Goal: Information Seeking & Learning: Understand process/instructions

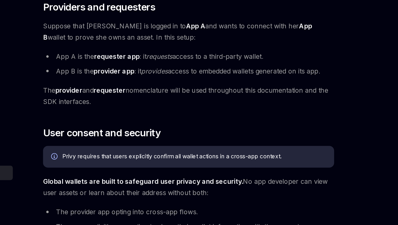
scroll to position [193, 0]
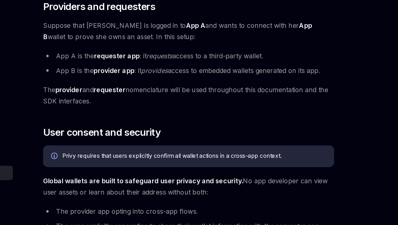
click at [124, 95] on span "Suppose that [PERSON_NAME] is logged in to App A and wants to connect with her …" at bounding box center [196, 98] width 190 height 15
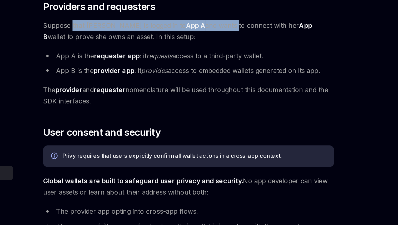
drag, startPoint x: 124, startPoint y: 95, endPoint x: 196, endPoint y: 95, distance: 71.2
click at [195, 95] on span "Suppose that [PERSON_NAME] is logged in to App A and wants to connect with her …" at bounding box center [196, 98] width 190 height 15
click at [196, 95] on span "Suppose that [PERSON_NAME] is logged in to App A and wants to connect with her …" at bounding box center [196, 98] width 190 height 15
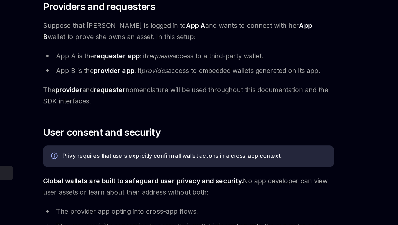
click at [182, 95] on span "Suppose that [PERSON_NAME] is logged in to App A and wants to connect with her …" at bounding box center [196, 98] width 190 height 15
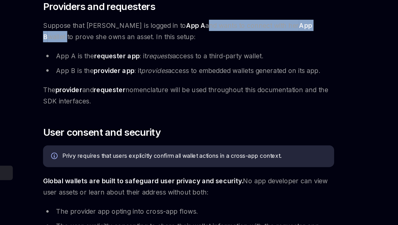
drag, startPoint x: 182, startPoint y: 95, endPoint x: 257, endPoint y: 95, distance: 75.2
click at [257, 95] on span "Suppose that [PERSON_NAME] is logged in to App A and wants to connect with her …" at bounding box center [196, 98] width 190 height 15
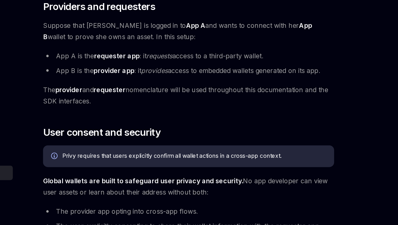
click at [185, 153] on div "Privy embedded wallets can be made interoperable across apps, making it easy fo…" at bounding box center [196, 134] width 190 height 522
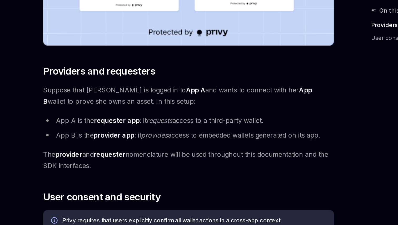
click at [179, 114] on em "requests" at bounding box center [176, 114] width 17 height 5
drag, startPoint x: 179, startPoint y: 114, endPoint x: 213, endPoint y: 114, distance: 35.0
click at [213, 114] on li "App A is the requester app : it requests access to a third-party wallet." at bounding box center [196, 114] width 190 height 7
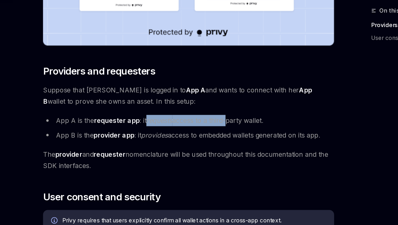
click at [213, 114] on li "App A is the requester app : it requests access to a third-party wallet." at bounding box center [196, 114] width 190 height 7
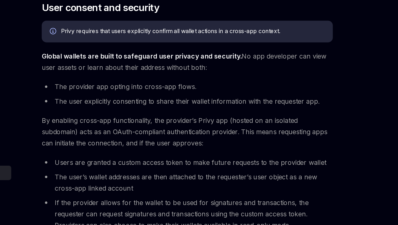
scroll to position [276, 0]
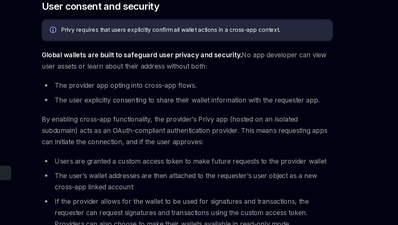
click at [179, 113] on strong "Global wallets are built to safeguard user privacy and security." at bounding box center [166, 113] width 130 height 5
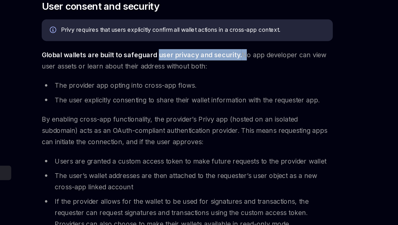
drag, startPoint x: 179, startPoint y: 113, endPoint x: 227, endPoint y: 114, distance: 48.4
click at [227, 114] on strong "Global wallets are built to safeguard user privacy and security." at bounding box center [166, 113] width 130 height 5
click at [227, 114] on span "Global wallets are built to safeguard user privacy and security. No app develop…" at bounding box center [196, 117] width 190 height 15
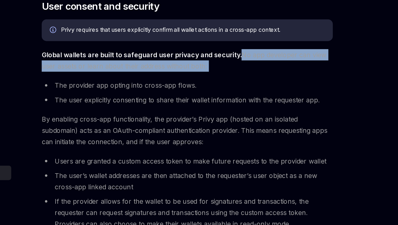
drag, startPoint x: 227, startPoint y: 114, endPoint x: 261, endPoint y: 118, distance: 34.4
click at [261, 118] on span "Global wallets are built to safeguard user privacy and security. No app develop…" at bounding box center [196, 117] width 190 height 15
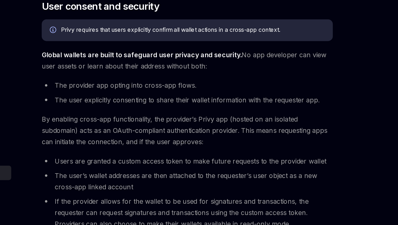
click at [261, 118] on span "Global wallets are built to safeguard user privacy and security. No app develop…" at bounding box center [196, 117] width 190 height 15
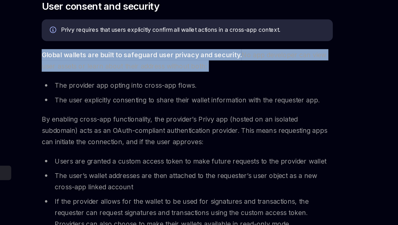
click at [261, 118] on span "Global wallets are built to safeguard user privacy and security. No app develop…" at bounding box center [196, 117] width 190 height 15
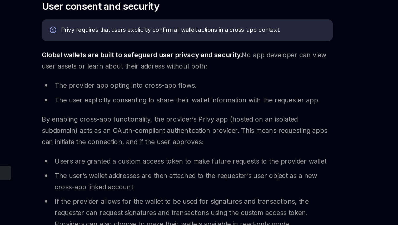
click at [228, 137] on li "The provider app opting into cross-app flows." at bounding box center [196, 133] width 190 height 7
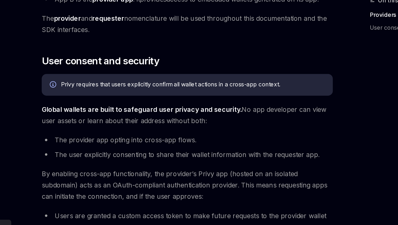
click at [174, 135] on li "The provider app opting into cross-app flows." at bounding box center [196, 134] width 190 height 7
click at [167, 134] on li "The provider app opting into cross-app flows." at bounding box center [196, 134] width 190 height 7
click at [164, 134] on li "The provider app opting into cross-app flows." at bounding box center [196, 134] width 190 height 7
drag, startPoint x: 164, startPoint y: 134, endPoint x: 202, endPoint y: 133, distance: 37.9
click at [202, 133] on li "The provider app opting into cross-app flows." at bounding box center [196, 134] width 190 height 7
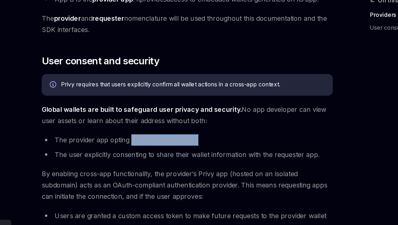
click at [202, 133] on li "The provider app opting into cross-app flows." at bounding box center [196, 134] width 190 height 7
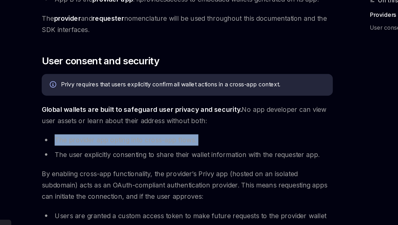
drag, startPoint x: 202, startPoint y: 133, endPoint x: 177, endPoint y: 134, distance: 24.7
click at [199, 133] on li "The provider app opting into cross-app flows." at bounding box center [196, 134] width 190 height 7
click at [162, 134] on li "The provider app opting into cross-app flows." at bounding box center [196, 134] width 190 height 7
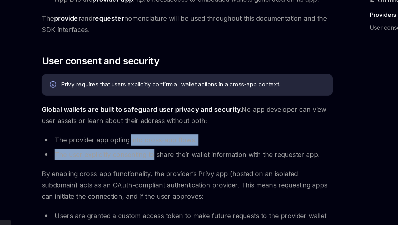
drag, startPoint x: 162, startPoint y: 134, endPoint x: 166, endPoint y: 144, distance: 10.7
click at [168, 145] on ul "The provider app opting into cross-app flows. The user explicitly consenting to…" at bounding box center [196, 139] width 190 height 17
click at [166, 144] on li "The user explicitly consenting to share their wallet information with the reque…" at bounding box center [196, 143] width 190 height 7
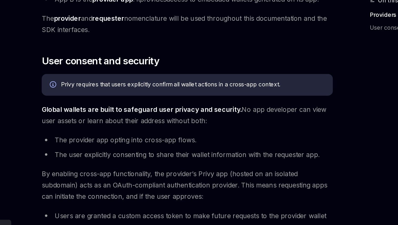
click at [145, 144] on li "The user explicitly consenting to share their wallet information with the reque…" at bounding box center [196, 143] width 190 height 7
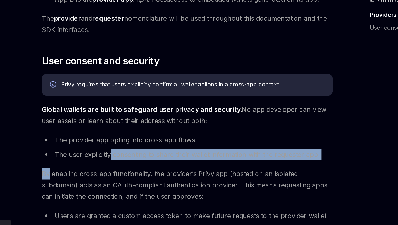
drag, startPoint x: 145, startPoint y: 144, endPoint x: 193, endPoint y: 148, distance: 49.0
click at [193, 148] on div "Privy embedded wallets can be made interoperable across apps, making it easy fo…" at bounding box center [196, 52] width 190 height 522
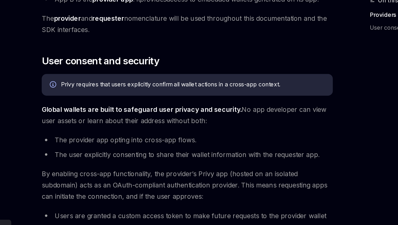
click at [178, 144] on li "The user explicitly consenting to share their wallet information with the reque…" at bounding box center [196, 143] width 190 height 7
click at [169, 144] on li "The user explicitly consenting to share their wallet information with the reque…" at bounding box center [196, 143] width 190 height 7
drag, startPoint x: 169, startPoint y: 144, endPoint x: 201, endPoint y: 145, distance: 31.3
click at [201, 145] on li "The user explicitly consenting to share their wallet information with the reque…" at bounding box center [196, 143] width 190 height 7
click at [197, 145] on li "The user explicitly consenting to share their wallet information with the reque…" at bounding box center [196, 143] width 190 height 7
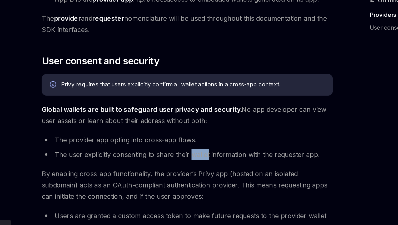
click at [197, 145] on li "The user explicitly consenting to share their wallet information with the reque…" at bounding box center [196, 143] width 190 height 7
click at [246, 144] on li "The user explicitly consenting to share their wallet information with the reque…" at bounding box center [196, 143] width 190 height 7
drag, startPoint x: 246, startPoint y: 144, endPoint x: 274, endPoint y: 145, distance: 27.9
click at [274, 145] on li "The user explicitly consenting to share their wallet information with the reque…" at bounding box center [196, 143] width 190 height 7
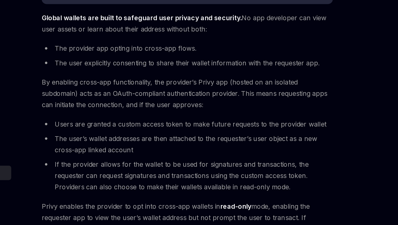
scroll to position [301, 0]
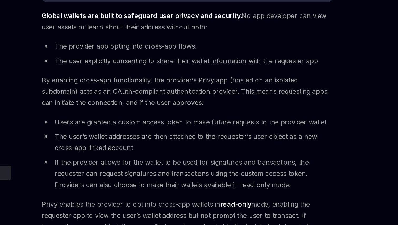
click at [136, 129] on span "By enabling cross-app functionality, the provider’s Privy app (hosted on an iso…" at bounding box center [196, 138] width 190 height 22
drag, startPoint x: 136, startPoint y: 129, endPoint x: 173, endPoint y: 130, distance: 37.1
click at [173, 130] on span "By enabling cross-app functionality, the provider’s Privy app (hosted on an iso…" at bounding box center [196, 138] width 190 height 22
click at [173, 132] on span "By enabling cross-app functionality, the provider’s Privy app (hosted on an iso…" at bounding box center [196, 138] width 190 height 22
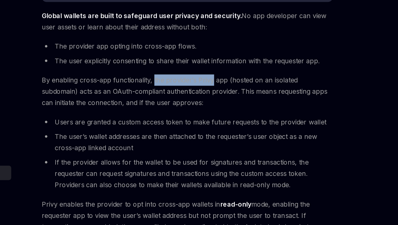
drag, startPoint x: 173, startPoint y: 132, endPoint x: 195, endPoint y: 123, distance: 24.1
click at [200, 125] on div "Privy embedded wallets can be made interoperable across apps, making it easy fo…" at bounding box center [196, 26] width 190 height 522
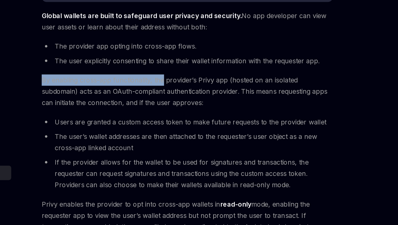
click at [195, 123] on div "Privy embedded wallets can be made interoperable across apps, making it easy fo…" at bounding box center [196, 26] width 190 height 522
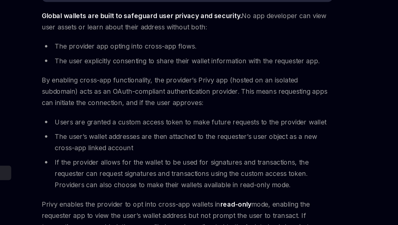
click at [195, 130] on span "By enabling cross-app functionality, the provider’s Privy app (hosted on an iso…" at bounding box center [196, 138] width 190 height 22
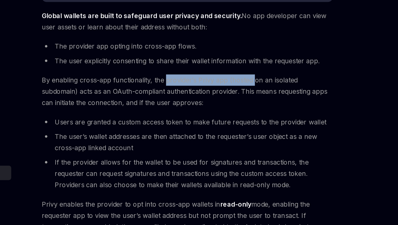
drag, startPoint x: 195, startPoint y: 130, endPoint x: 236, endPoint y: 130, distance: 41.3
click at [236, 130] on span "By enabling cross-app functionality, the provider’s Privy app (hosted on an iso…" at bounding box center [196, 138] width 190 height 22
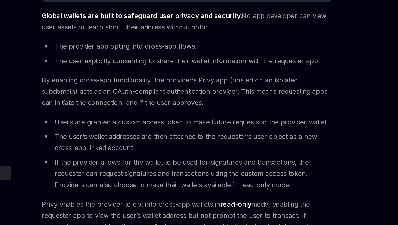
click at [216, 130] on span "By enabling cross-app functionality, the provider’s Privy app (hosted on an iso…" at bounding box center [196, 138] width 190 height 22
drag, startPoint x: 216, startPoint y: 130, endPoint x: 223, endPoint y: 128, distance: 7.3
click at [223, 128] on span "By enabling cross-app functionality, the provider’s Privy app (hosted on an iso…" at bounding box center [196, 138] width 190 height 22
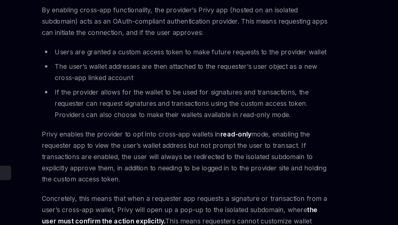
scroll to position [348, 0]
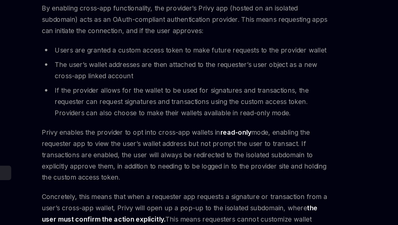
click at [181, 169] on span "Privy enables the provider to opt into cross-app wallets in read-only mode, ena…" at bounding box center [196, 179] width 190 height 37
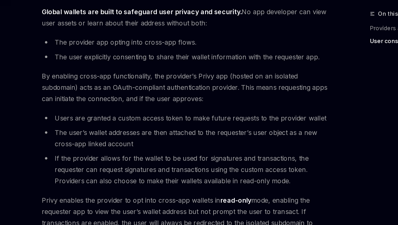
click at [136, 120] on li "The user’s wallet addresses are then attached to the requester’s user object as…" at bounding box center [196, 124] width 190 height 15
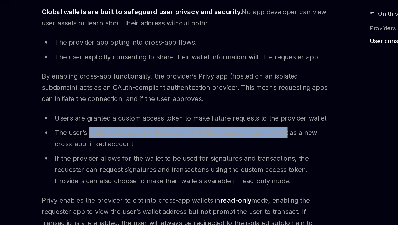
drag, startPoint x: 136, startPoint y: 120, endPoint x: 247, endPoint y: 122, distance: 111.2
click at [247, 121] on li "The user’s wallet addresses are then attached to the requester’s user object as…" at bounding box center [196, 124] width 190 height 15
click at [247, 122] on li "The user’s wallet addresses are then attached to the requester’s user object as…" at bounding box center [196, 124] width 190 height 15
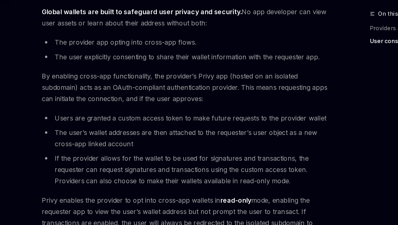
click at [245, 122] on li "The user’s wallet addresses are then attached to the requester’s user object as…" at bounding box center [196, 124] width 190 height 15
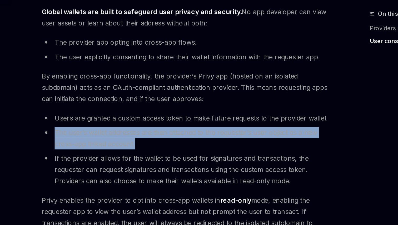
click at [245, 122] on li "The user’s wallet addresses are then attached to the requester’s user object as…" at bounding box center [196, 124] width 190 height 15
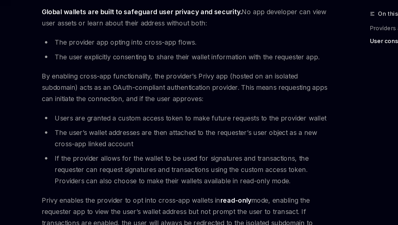
click at [181, 139] on li "If the provider allows for the wallet to be used for signatures and transaction…" at bounding box center [196, 145] width 190 height 22
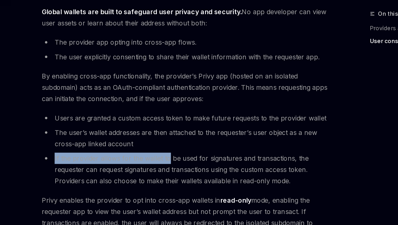
drag, startPoint x: 181, startPoint y: 139, endPoint x: 204, endPoint y: 133, distance: 24.1
click at [206, 133] on ul "Users are granted a custom access token to make future requests to the provider…" at bounding box center [196, 132] width 190 height 48
click at [204, 133] on ul "Users are granted a custom access token to make future requests to the provider…" at bounding box center [196, 132] width 190 height 48
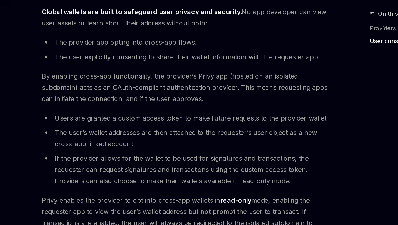
click at [154, 145] on li "If the provider allows for the wallet to be used for signatures and transaction…" at bounding box center [196, 145] width 190 height 22
click at [152, 145] on li "If the provider allows for the wallet to be used for signatures and transaction…" at bounding box center [196, 145] width 190 height 22
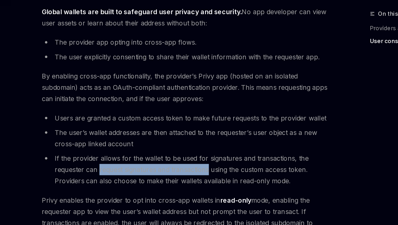
drag, startPoint x: 152, startPoint y: 145, endPoint x: 202, endPoint y: 147, distance: 50.3
click at [203, 147] on li "If the provider allows for the wallet to be used for signatures and transaction…" at bounding box center [196, 145] width 190 height 22
click at [202, 147] on li "If the provider allows for the wallet to be used for signatures and transaction…" at bounding box center [196, 145] width 190 height 22
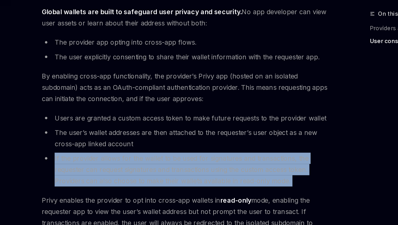
drag, startPoint x: 202, startPoint y: 147, endPoint x: 195, endPoint y: 149, distance: 7.5
click at [201, 149] on li "If the provider allows for the wallet to be used for signatures and transaction…" at bounding box center [196, 145] width 190 height 22
click at [164, 153] on li "If the provider allows for the wallet to be used for signatures and transaction…" at bounding box center [196, 145] width 190 height 22
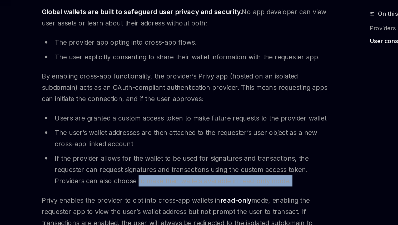
drag, startPoint x: 164, startPoint y: 153, endPoint x: 271, endPoint y: 155, distance: 107.3
click at [271, 155] on li "If the provider allows for the wallet to be used for signatures and transaction…" at bounding box center [196, 145] width 190 height 22
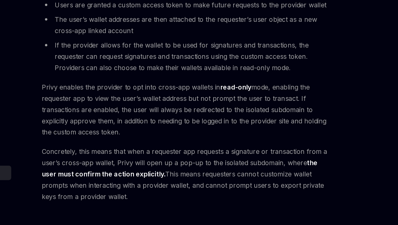
scroll to position [382, 0]
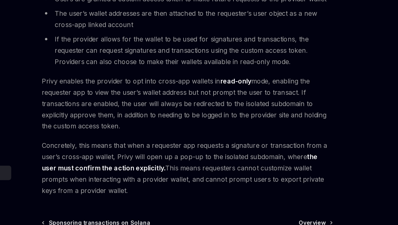
click at [133, 136] on span "Privy enables the provider to opt into cross-app wallets in read-only mode, ena…" at bounding box center [196, 146] width 190 height 37
click at [186, 141] on span "Privy enables the provider to opt into cross-app wallets in read-only mode, ena…" at bounding box center [196, 146] width 190 height 37
click at [169, 173] on span "Concretely, this means that when a requester app requests a signature or transa…" at bounding box center [196, 188] width 190 height 37
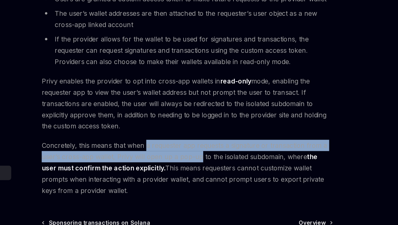
drag, startPoint x: 169, startPoint y: 173, endPoint x: 204, endPoint y: 177, distance: 35.5
click at [204, 177] on span "Concretely, this means that when a requester app requests a signature or transa…" at bounding box center [196, 188] width 190 height 37
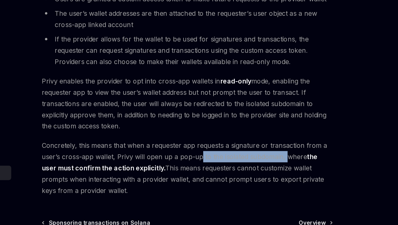
drag, startPoint x: 204, startPoint y: 177, endPoint x: 257, endPoint y: 182, distance: 53.6
click at [257, 182] on span "Concretely, this means that when a requester app requests a signature or transa…" at bounding box center [196, 188] width 190 height 37
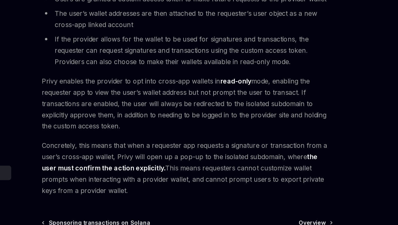
click at [254, 182] on span "Concretely, this means that when a requester app requests a signature or transa…" at bounding box center [196, 188] width 190 height 37
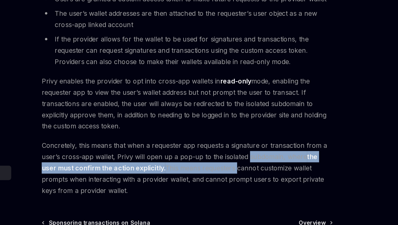
drag, startPoint x: 254, startPoint y: 182, endPoint x: 203, endPoint y: 186, distance: 50.9
click at [206, 186] on span "Concretely, this means that when a requester app requests a signature or transa…" at bounding box center [196, 188] width 190 height 37
click at [203, 186] on span "Concretely, this means that when a requester app requests a signature or transa…" at bounding box center [196, 188] width 190 height 37
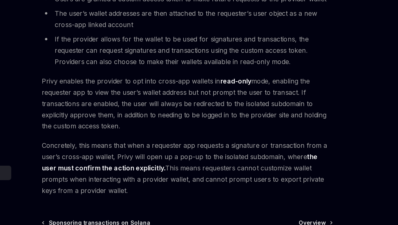
click at [168, 186] on strong "the user must confirm the action explicitly." at bounding box center [191, 184] width 180 height 13
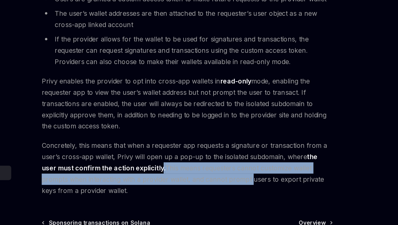
drag, startPoint x: 168, startPoint y: 186, endPoint x: 216, endPoint y: 194, distance: 48.7
click at [216, 194] on span "Concretely, this means that when a requester app requests a signature or transa…" at bounding box center [196, 188] width 190 height 37
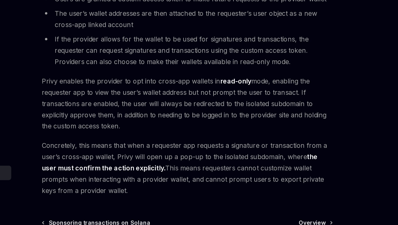
click at [150, 197] on span "Concretely, this means that when a requester app requests a signature or transa…" at bounding box center [196, 188] width 190 height 37
click at [146, 196] on span "Concretely, this means that when a requester app requests a signature or transa…" at bounding box center [196, 188] width 190 height 37
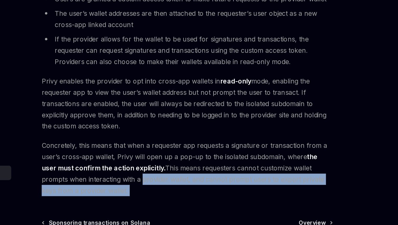
drag, startPoint x: 146, startPoint y: 196, endPoint x: 235, endPoint y: 200, distance: 89.2
click at [235, 200] on span "Concretely, this means that when a requester app requests a signature or transa…" at bounding box center [196, 188] width 190 height 37
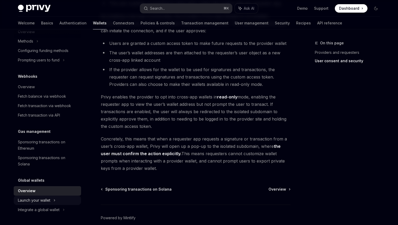
scroll to position [424, 0]
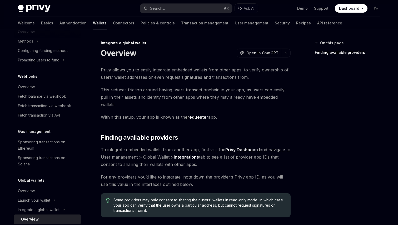
scroll to position [296, 0]
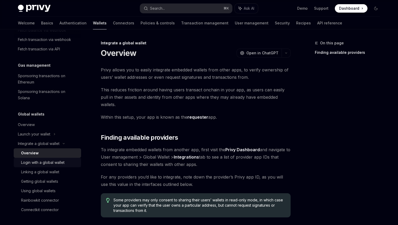
click at [37, 164] on div "Login with a global wallet" at bounding box center [42, 163] width 43 height 6
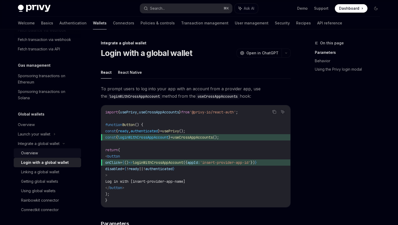
click at [49, 153] on div "Overview" at bounding box center [49, 153] width 57 height 6
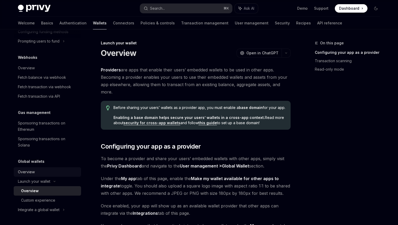
click at [39, 174] on div "Overview" at bounding box center [48, 172] width 60 height 6
type textarea "*"
